Goal: Navigation & Orientation: Go to known website

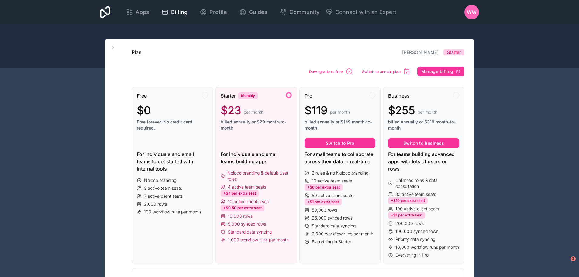
click at [134, 11] on div "Apps" at bounding box center [137, 12] width 23 height 9
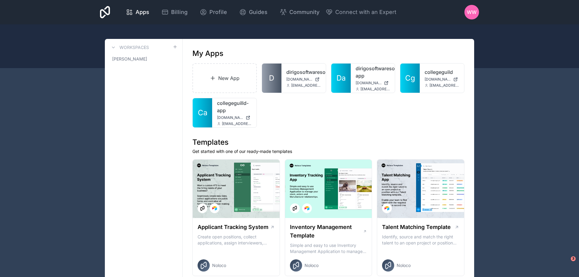
click at [220, 113] on link "collegeguilld-app" at bounding box center [234, 106] width 35 height 15
